Goal: Task Accomplishment & Management: Use online tool/utility

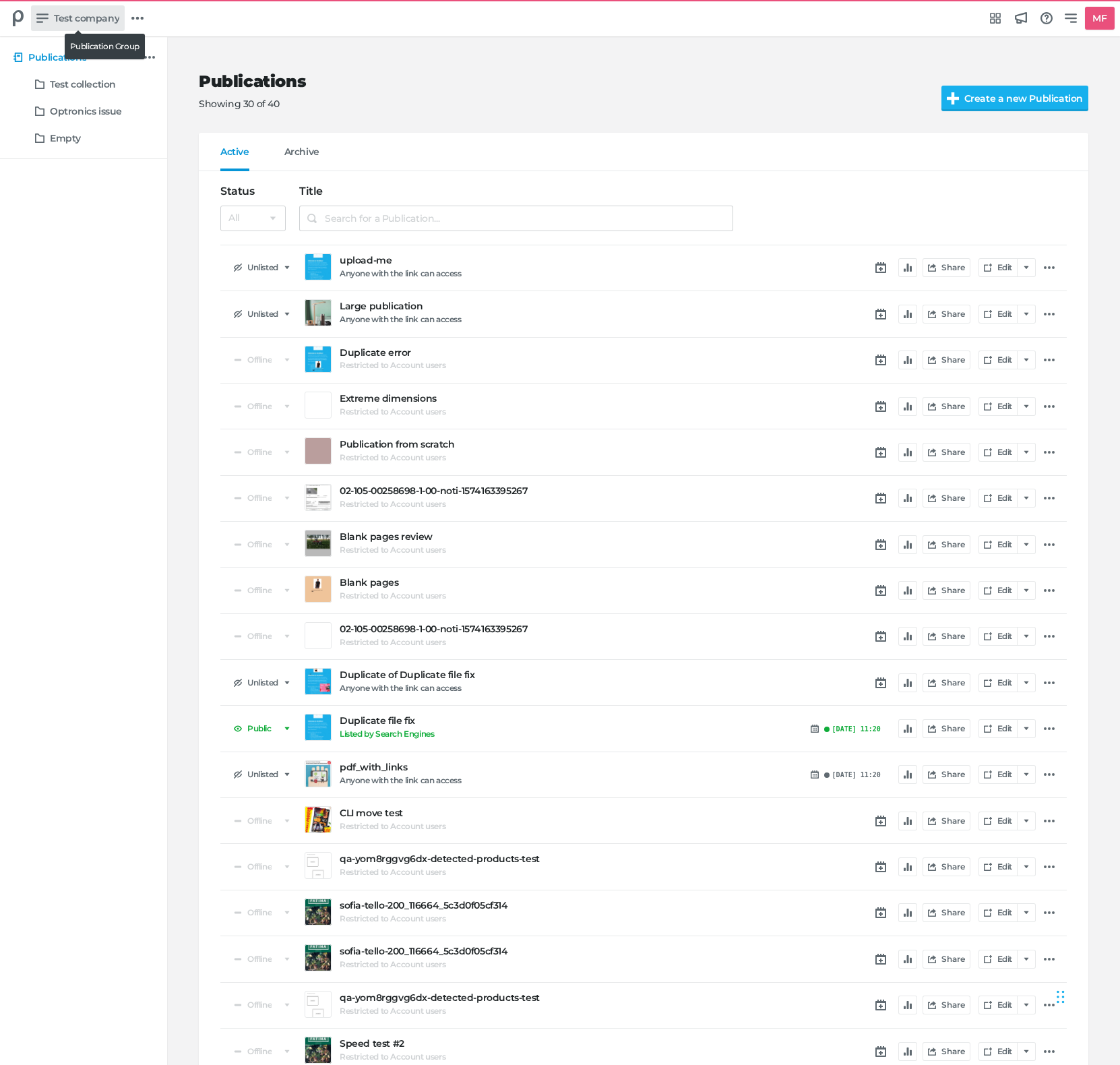
click at [67, 22] on span "Test company" at bounding box center [86, 19] width 65 height 15
click at [167, 15] on div "Switch publication group AB_Testing_QA Another grupo Delete publication test Te…" at bounding box center [560, 532] width 1120 height 1065
click at [136, 20] on icon at bounding box center [138, 19] width 12 height 12
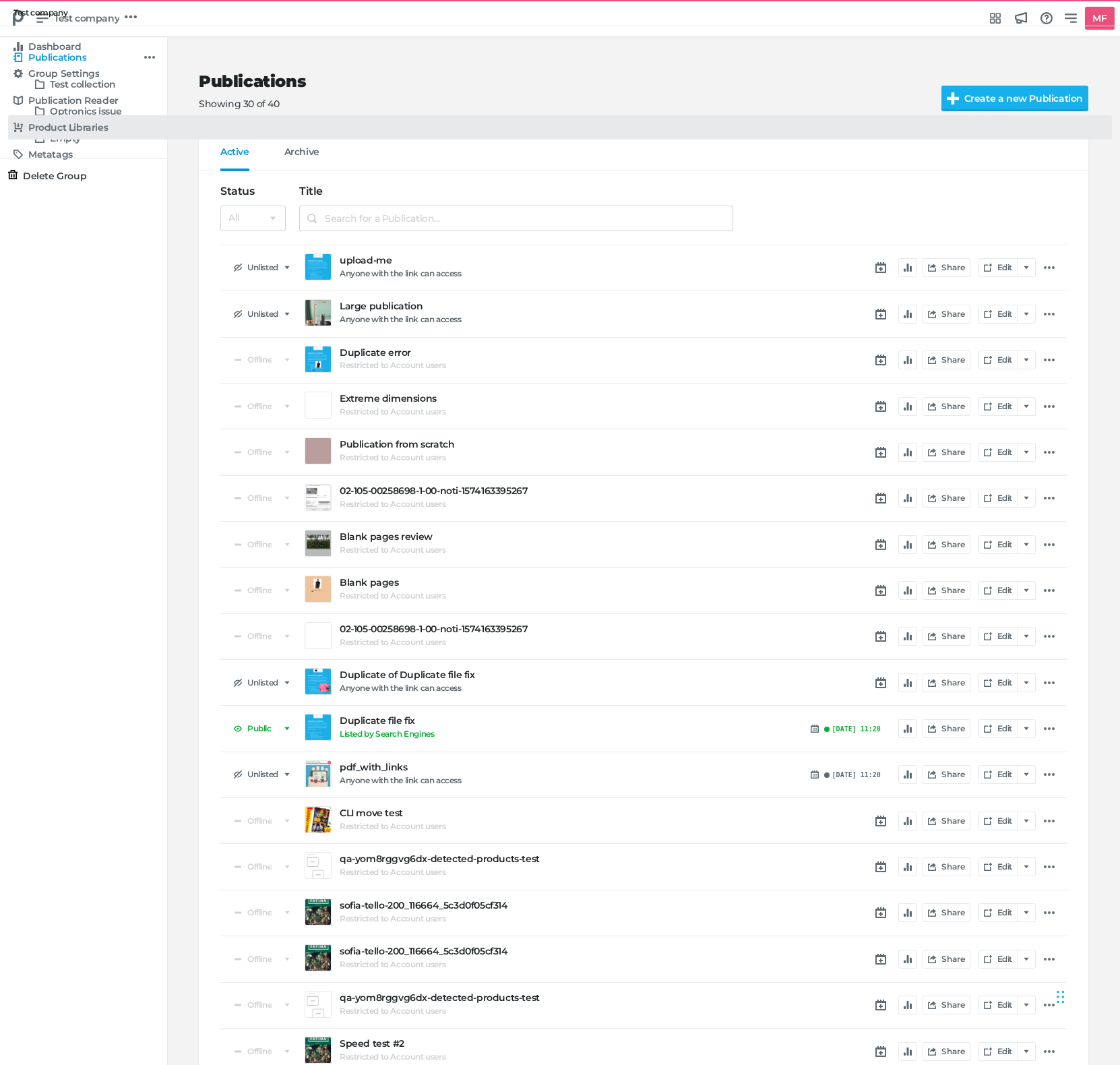
click at [108, 134] on h5 "Product Libraries" at bounding box center [68, 128] width 79 height 12
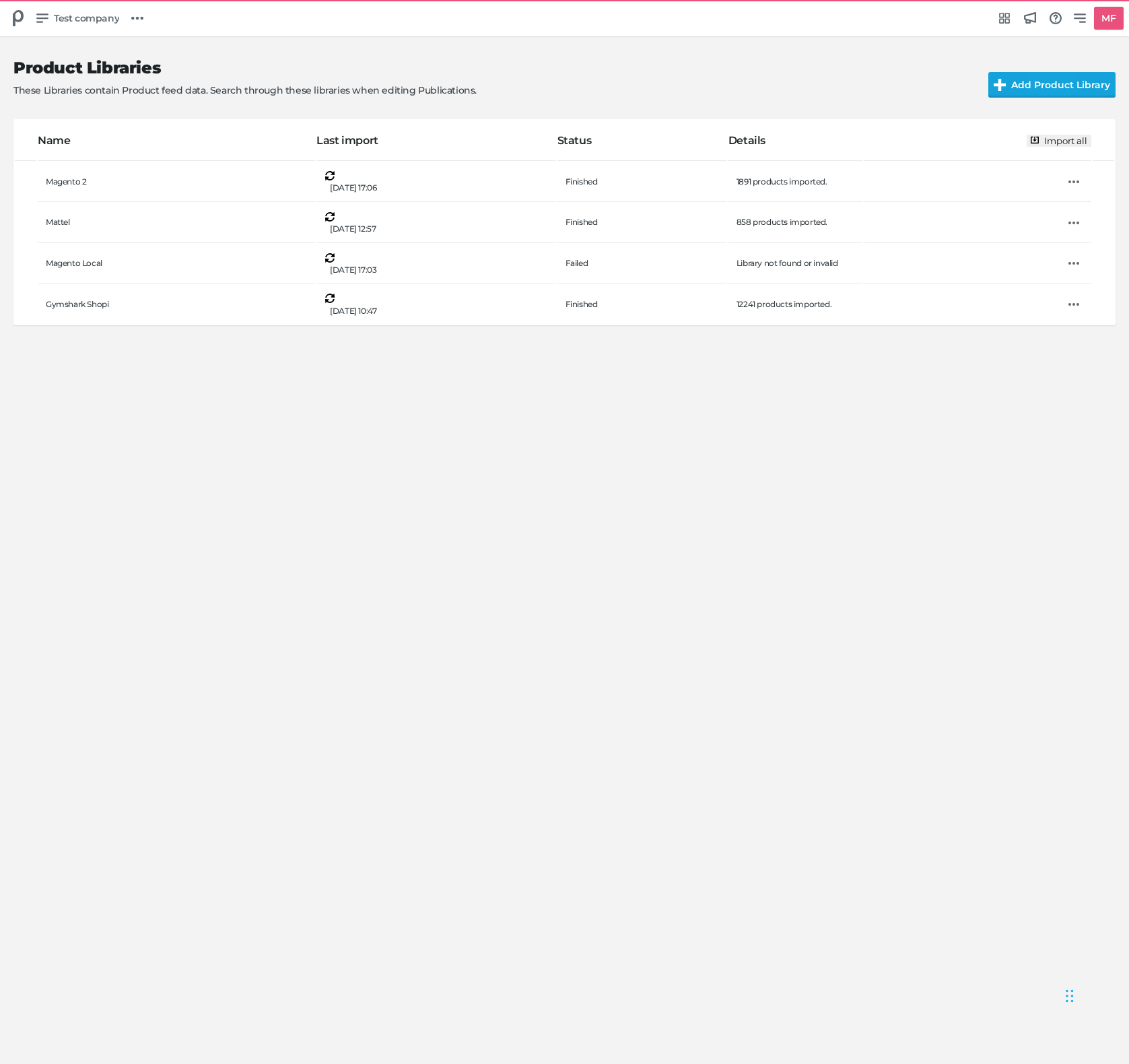
click at [988, 98] on button "Add Product Library" at bounding box center [1052, 85] width 127 height 25
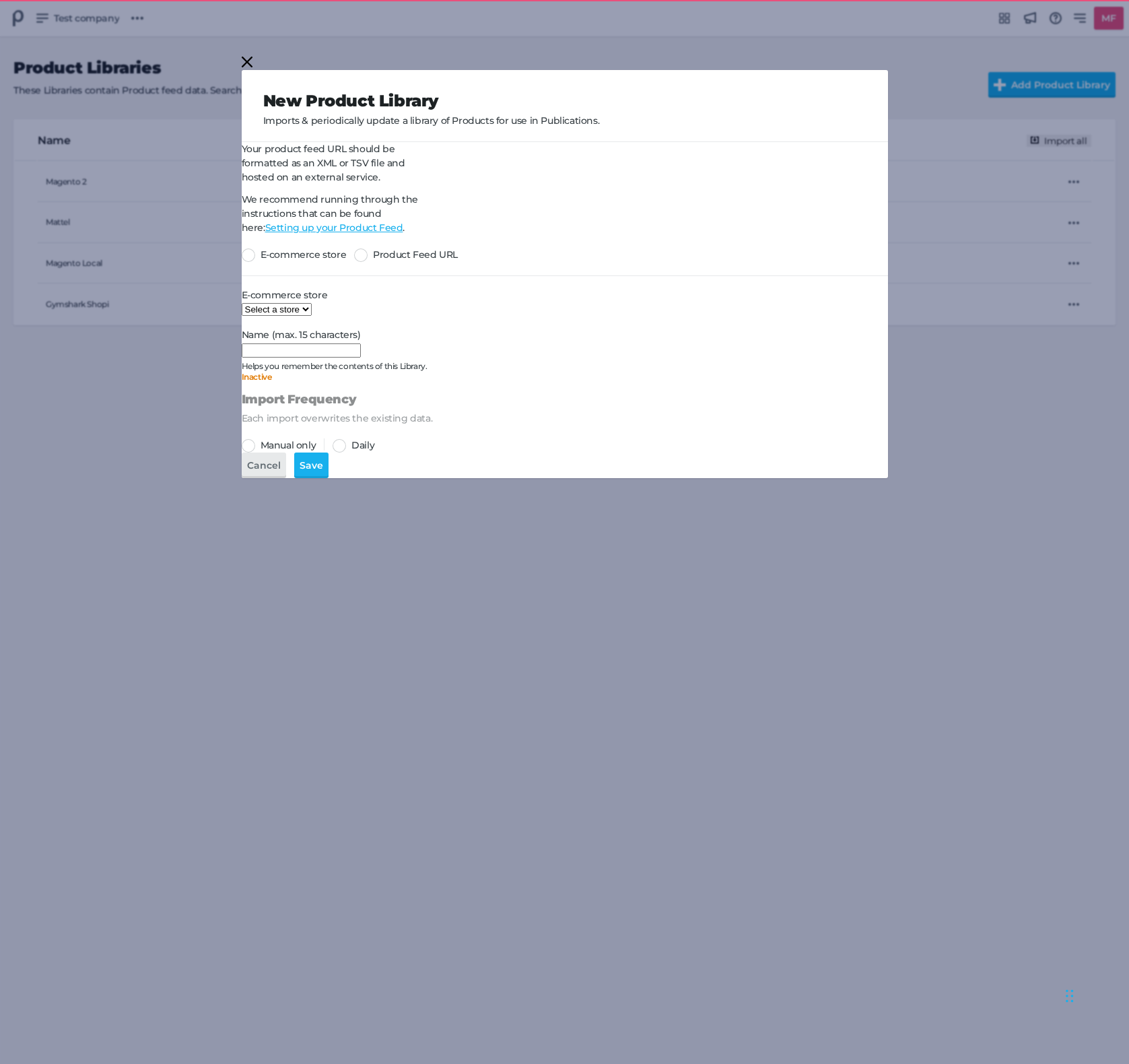
click at [458, 249] on span "Product Feed URL" at bounding box center [415, 255] width 85 height 12
click at [354, 249] on input "Product Feed URL" at bounding box center [354, 249] width 0 height 0
click at [361, 303] on input "Product Feed URL" at bounding box center [301, 310] width 119 height 14
paste input "[URL][DOMAIN_NAME]"
type input "[URL][DOMAIN_NAME]"
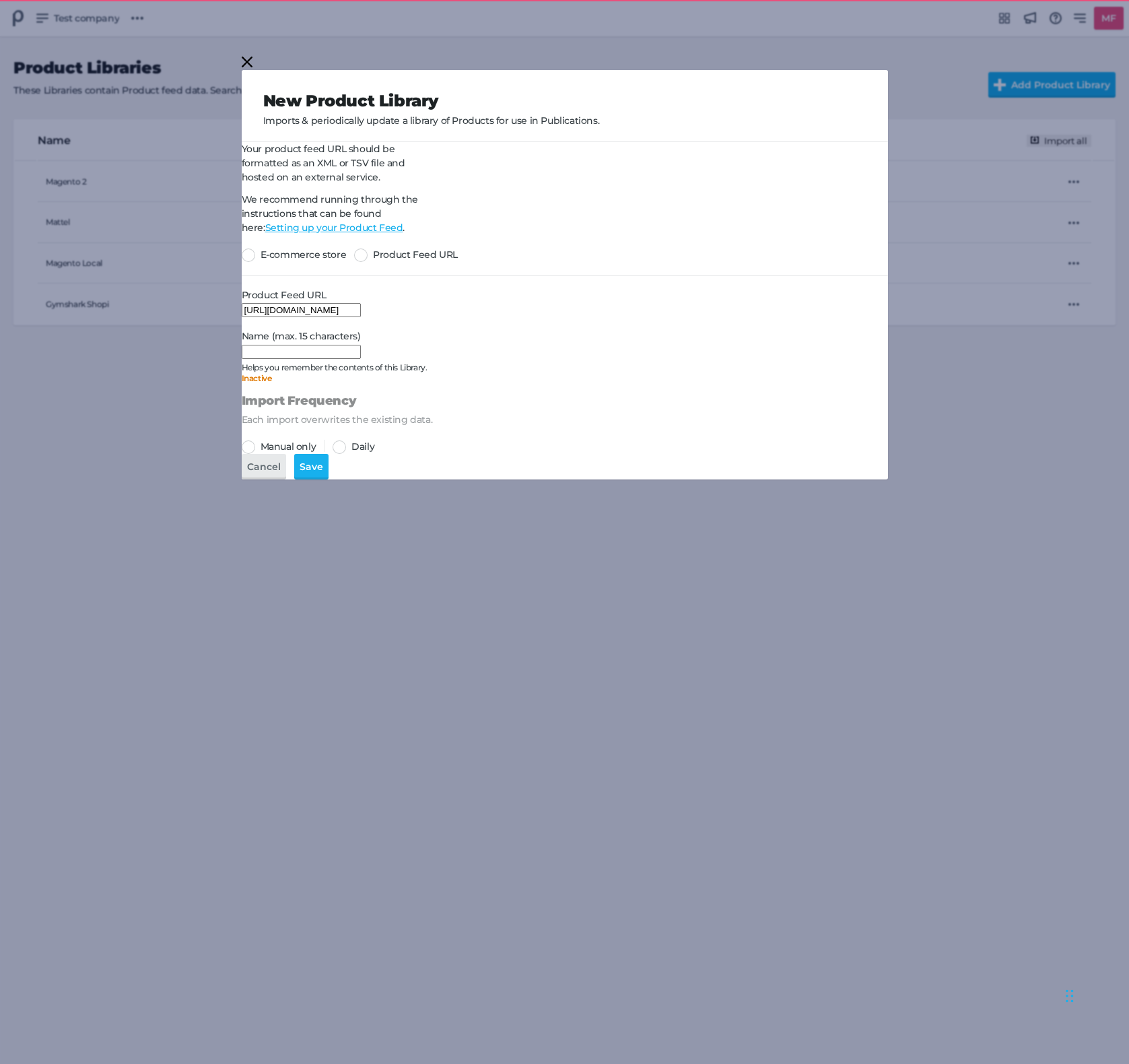
click at [361, 345] on input "Name (max. 15 characters)" at bounding box center [301, 352] width 119 height 14
type input "Hornbach DE"
click at [323, 459] on span "Save" at bounding box center [311, 467] width 23 height 15
